Goal: Book appointment/travel/reservation

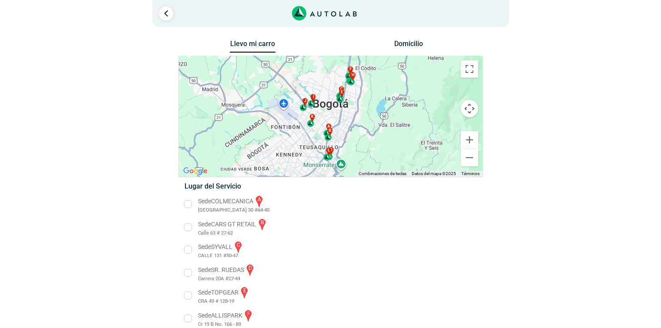
click at [189, 251] on li "Sede SYVALL c CALLE 131 #50-47" at bounding box center [330, 251] width 305 height 20
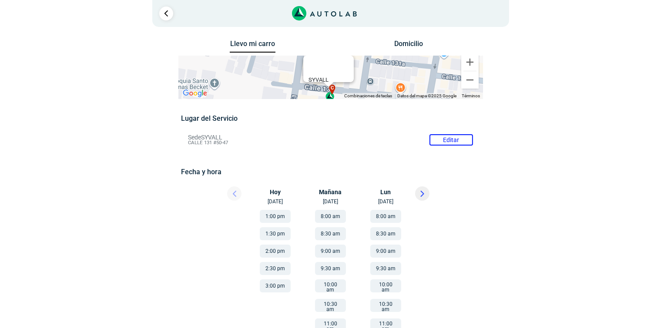
click at [334, 272] on button "9:30 am" at bounding box center [330, 268] width 31 height 13
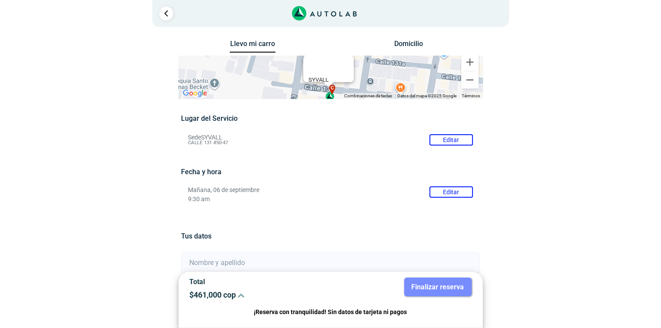
scroll to position [144, 0]
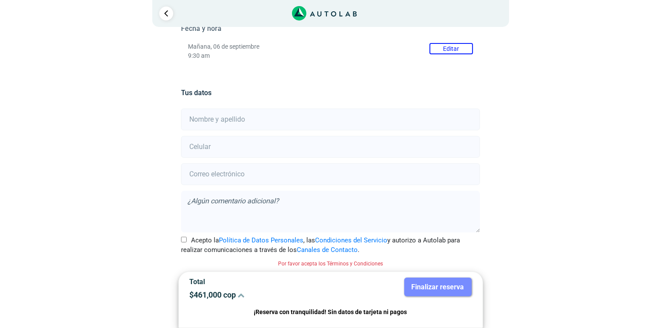
click at [453, 50] on button "Editar" at bounding box center [451, 48] width 44 height 11
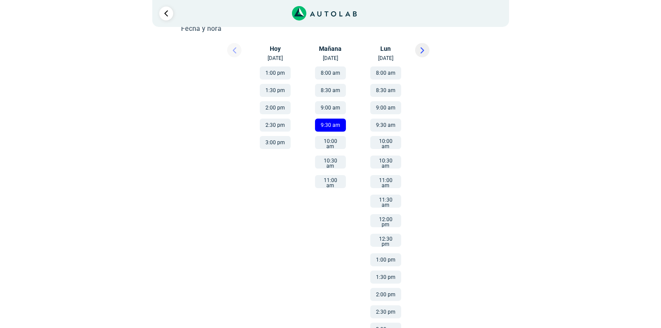
click at [323, 108] on button "9:00 am" at bounding box center [330, 107] width 31 height 13
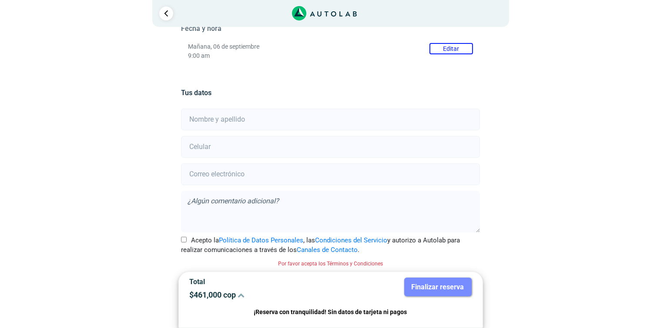
click at [242, 122] on input "text" at bounding box center [330, 120] width 299 height 22
type input "[PERSON_NAME]"
drag, startPoint x: 205, startPoint y: 146, endPoint x: 198, endPoint y: 145, distance: 6.7
click at [198, 145] on input "3124524953" at bounding box center [330, 147] width 299 height 22
type input "3171524953"
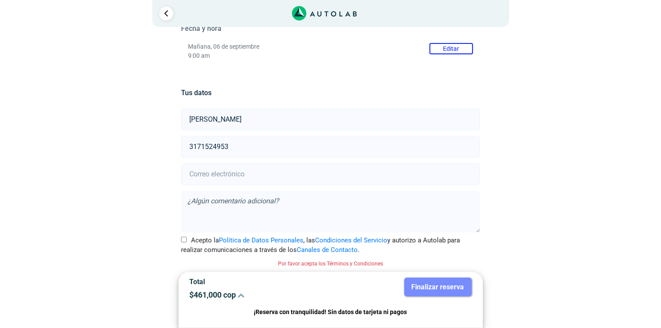
click at [198, 173] on input "email" at bounding box center [330, 175] width 299 height 22
type input "[DOMAIN_NAME][EMAIL_ADDRESS][DOMAIN_NAME]"
click at [184, 241] on input "Acepto la Política de Datos Personales , las Condiciones del Servicio y autoriz…" at bounding box center [184, 240] width 6 height 6
checkbox input "true"
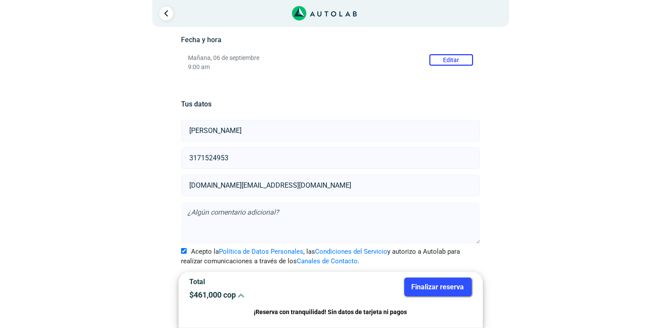
click at [453, 289] on button "Finalizar reserva" at bounding box center [437, 287] width 67 height 19
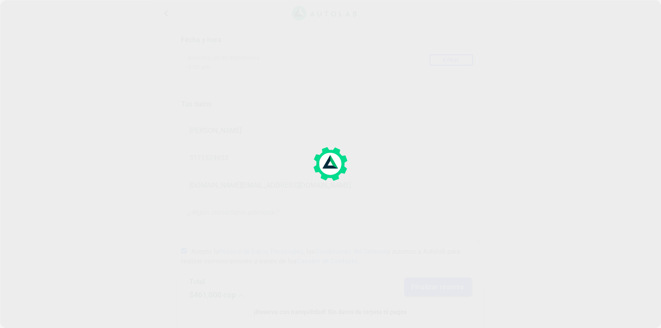
scroll to position [0, 0]
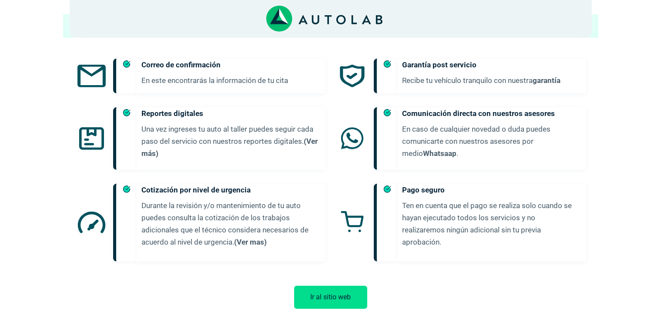
scroll to position [445, 0]
click at [317, 286] on button "Ir al sitio web" at bounding box center [330, 297] width 73 height 23
click at [302, 290] on button "Ir al sitio web" at bounding box center [330, 297] width 73 height 23
